Goal: Transaction & Acquisition: Book appointment/travel/reservation

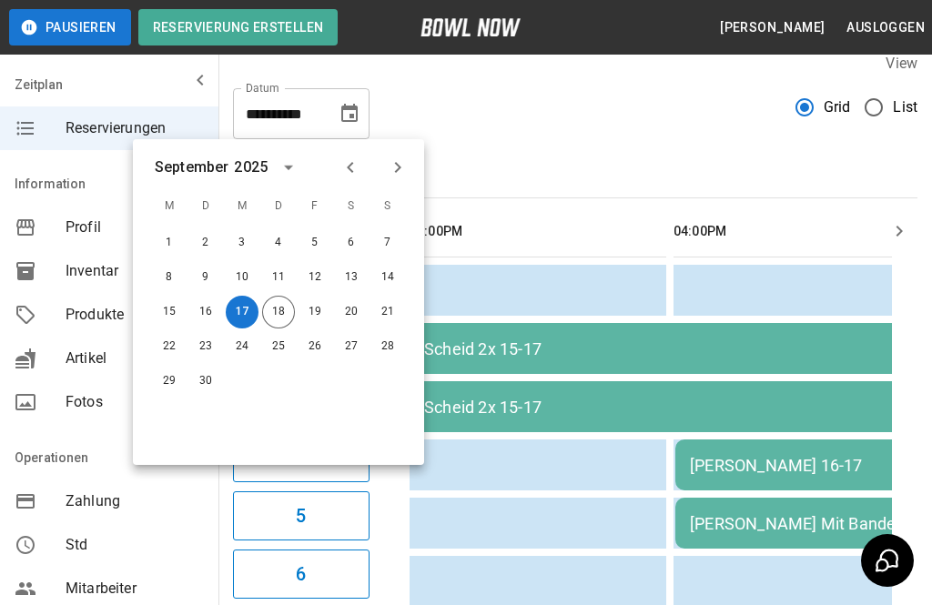
scroll to position [0, 940]
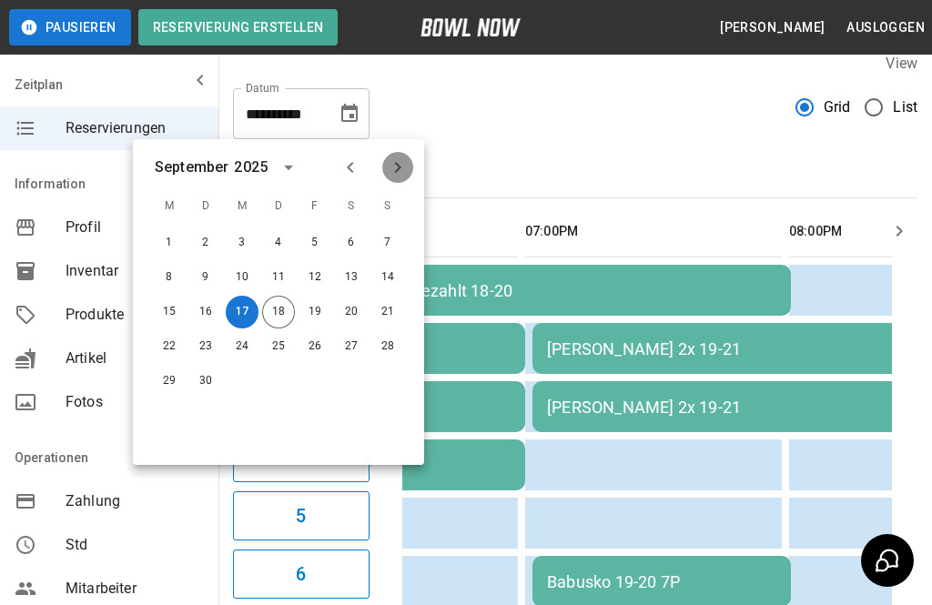
click at [402, 169] on icon "Next month" at bounding box center [398, 168] width 22 height 22
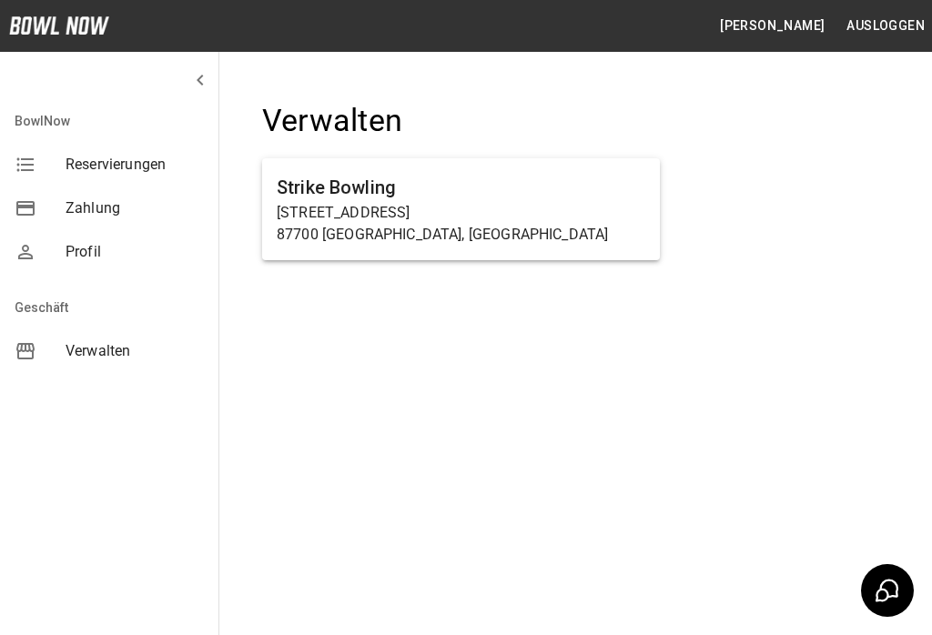
click at [363, 202] on p "[STREET_ADDRESS]" at bounding box center [461, 213] width 369 height 22
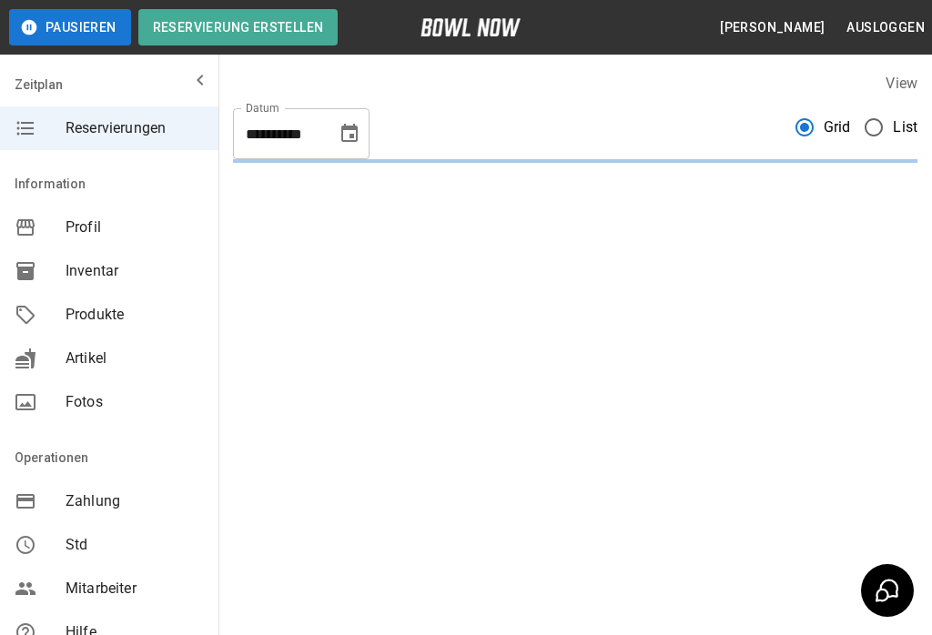
click at [348, 136] on icon "Choose date, selected date is 18. Sep. 2025" at bounding box center [350, 134] width 22 height 22
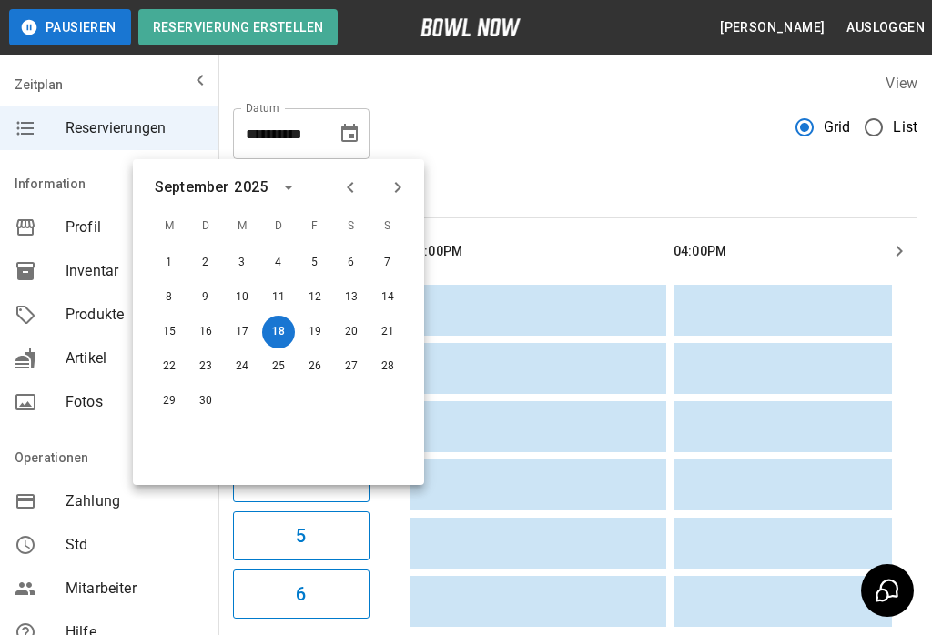
scroll to position [0, 528]
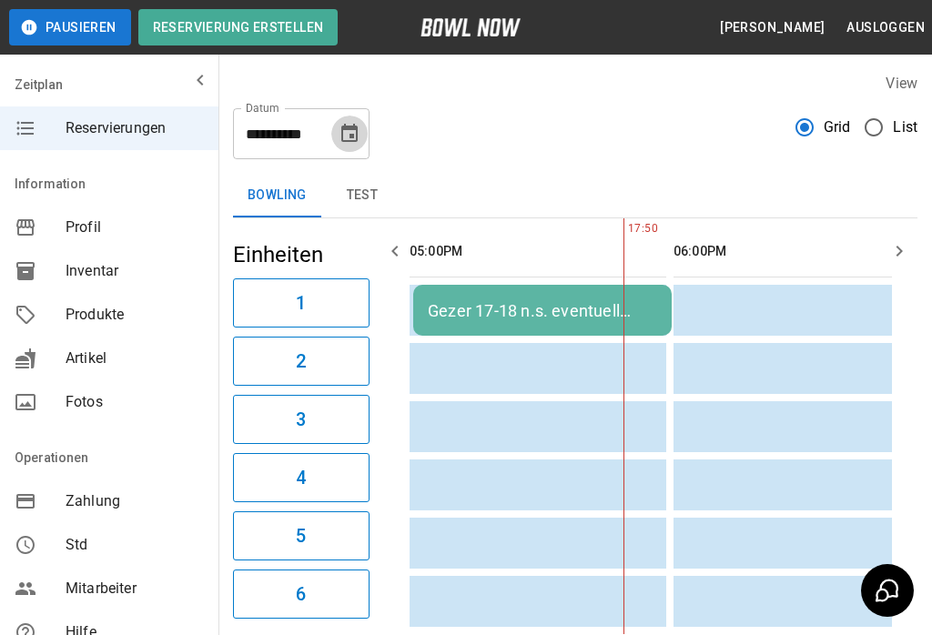
click at [352, 135] on icon "Choose date, selected date is 18. Sep. 2025" at bounding box center [349, 133] width 16 height 18
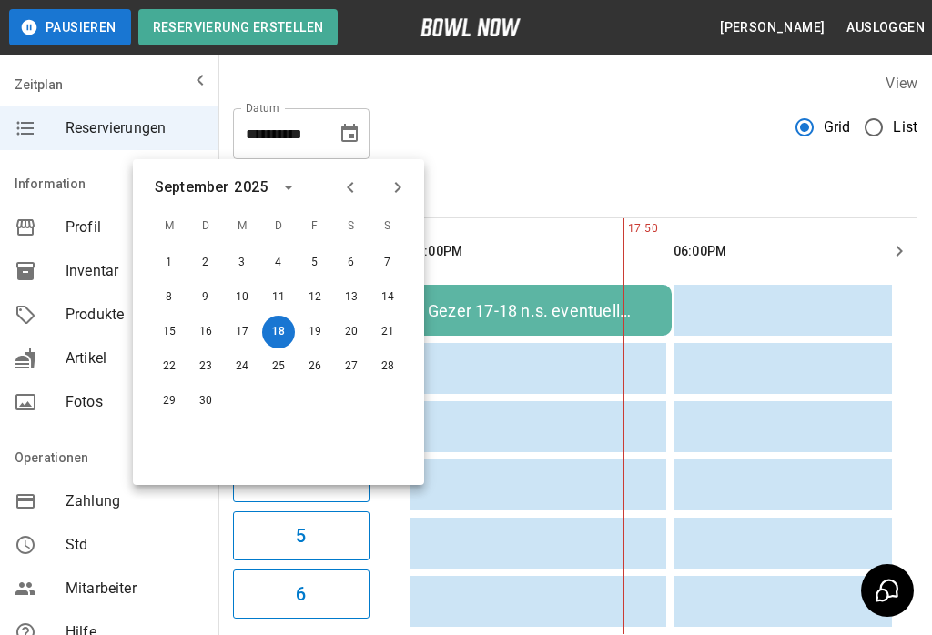
click at [337, 141] on button "Choose date, selected date is 18. Sep. 2025" at bounding box center [349, 134] width 36 height 36
click at [411, 186] on button "Next month" at bounding box center [397, 187] width 31 height 31
click at [309, 253] on button "3" at bounding box center [314, 263] width 33 height 33
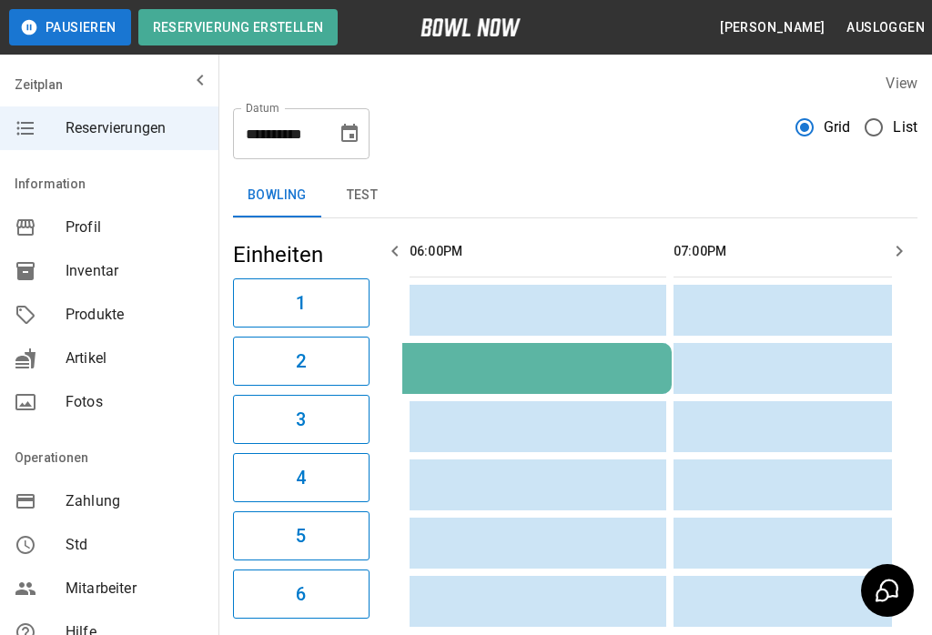
scroll to position [0, 264]
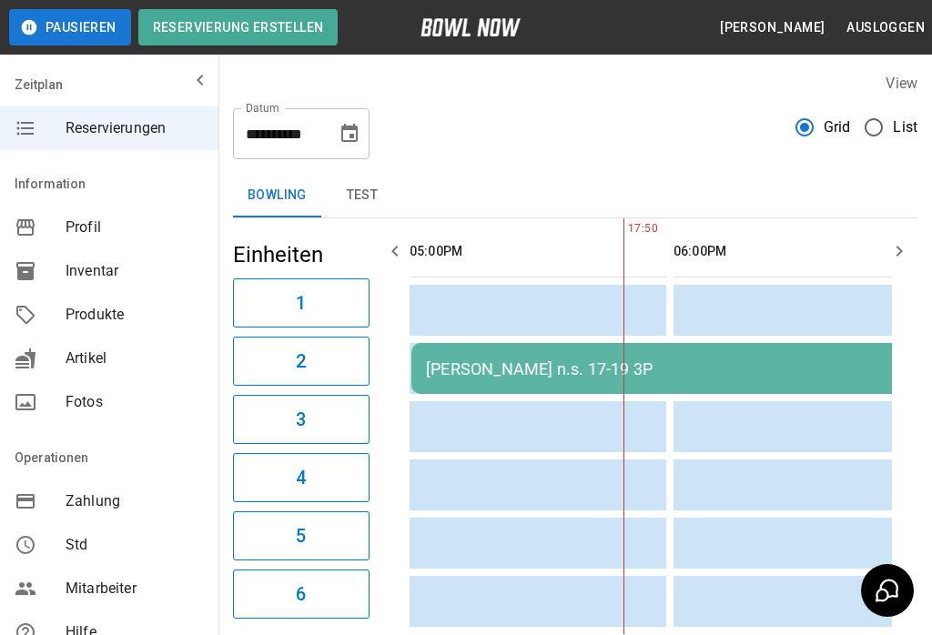
click at [346, 137] on icon "Choose date, selected date is 3. Okt. 2025" at bounding box center [350, 134] width 22 height 22
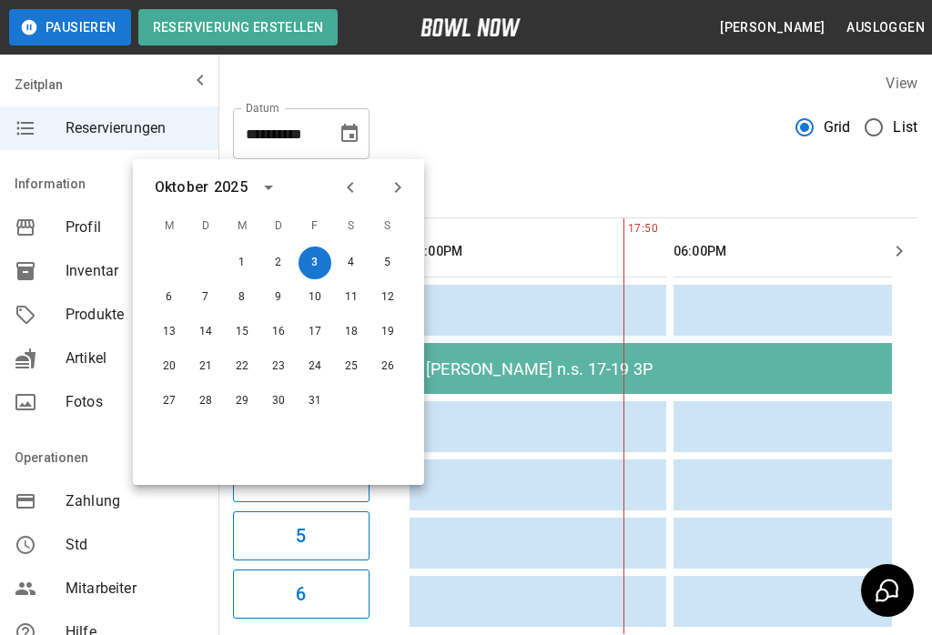
click at [349, 262] on button "4" at bounding box center [351, 263] width 33 height 33
type input "**********"
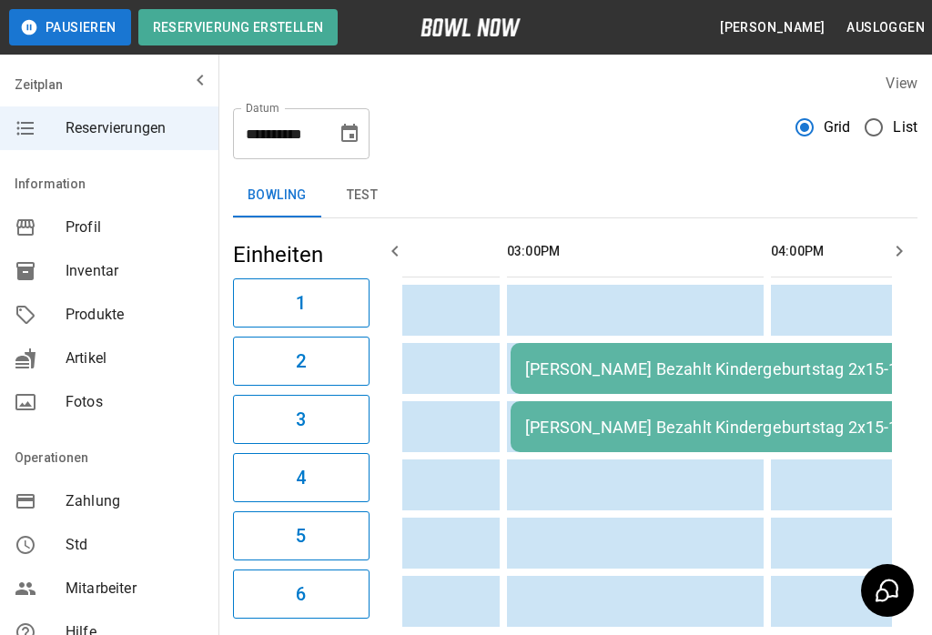
scroll to position [0, 0]
